Goal: Entertainment & Leisure: Consume media (video, audio)

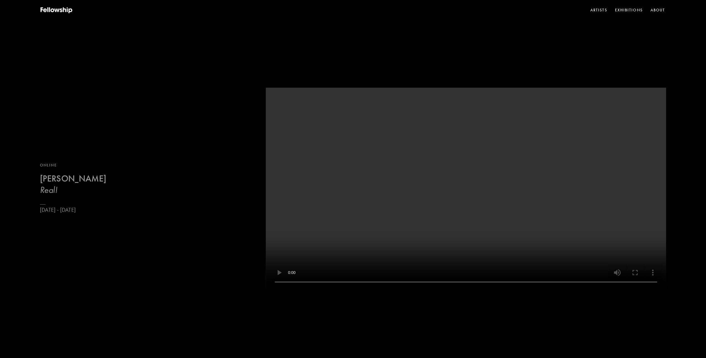
click at [88, 183] on b "[PERSON_NAME]" at bounding box center [73, 178] width 66 height 11
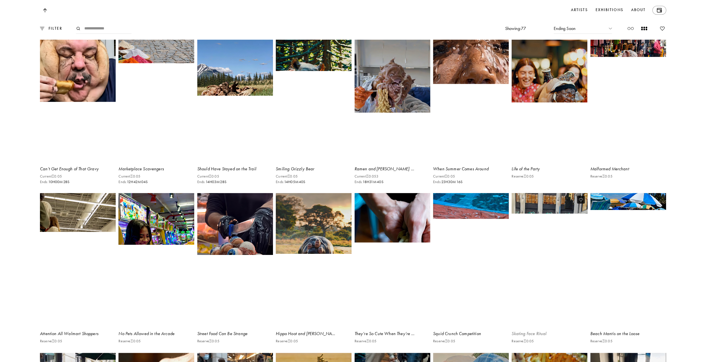
scroll to position [1498, 0]
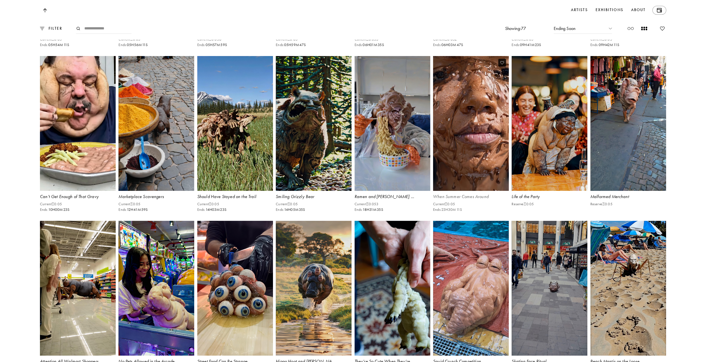
click at [487, 190] on video at bounding box center [471, 123] width 78 height 139
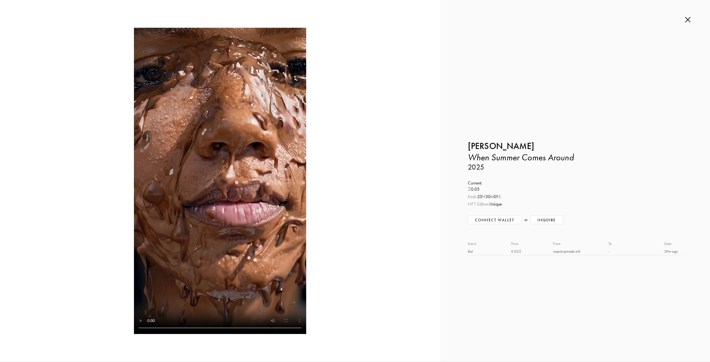
click at [688, 19] on img at bounding box center [688, 20] width 6 height 6
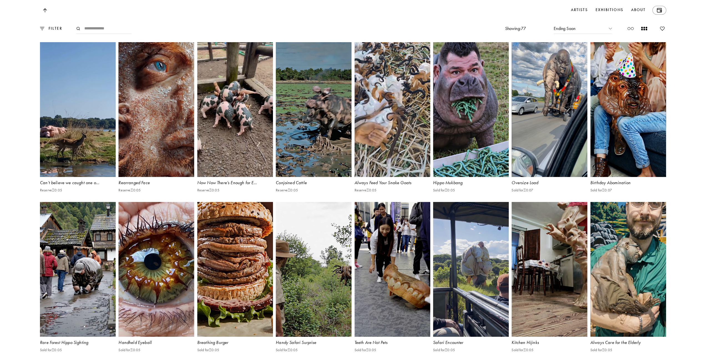
scroll to position [1997, 0]
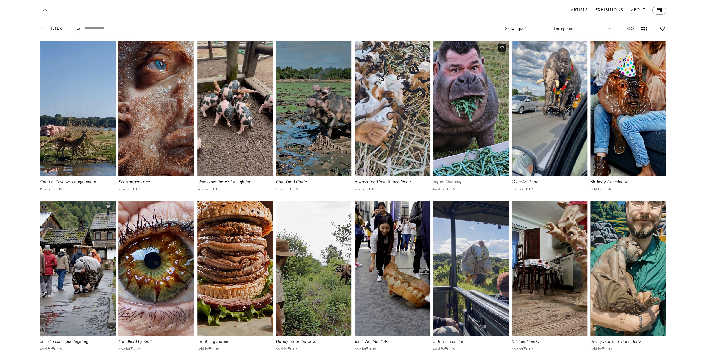
click at [473, 136] on video at bounding box center [471, 108] width 78 height 139
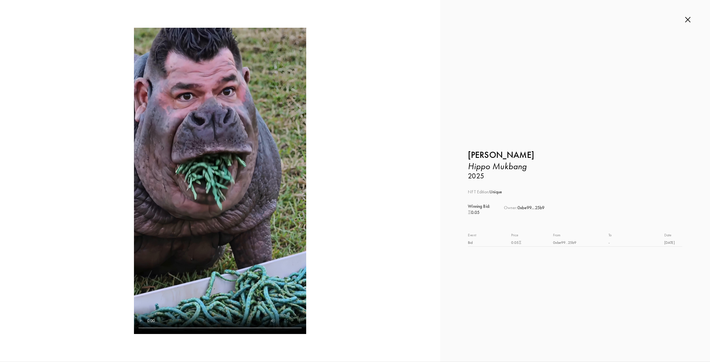
click at [688, 21] on img at bounding box center [688, 20] width 6 height 6
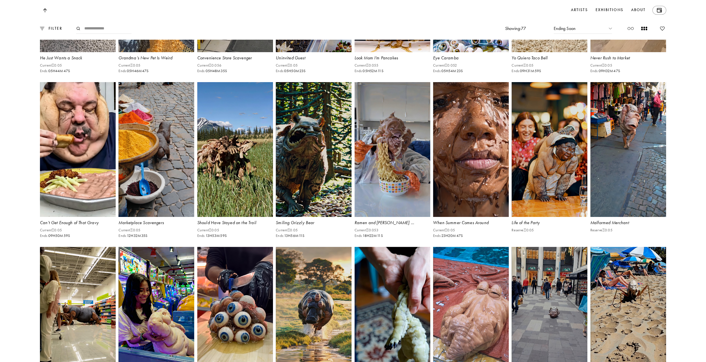
scroll to position [1470, 0]
